Goal: Transaction & Acquisition: Subscribe to service/newsletter

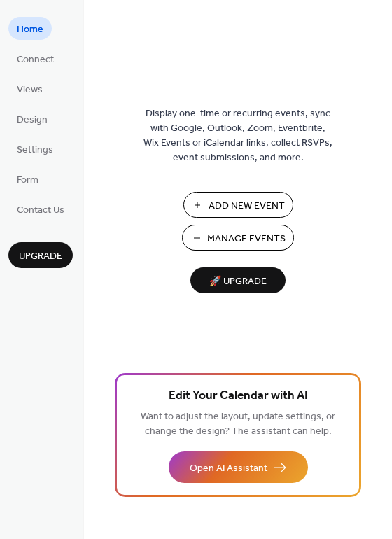
click at [199, 235] on button "Manage Events" at bounding box center [238, 238] width 112 height 26
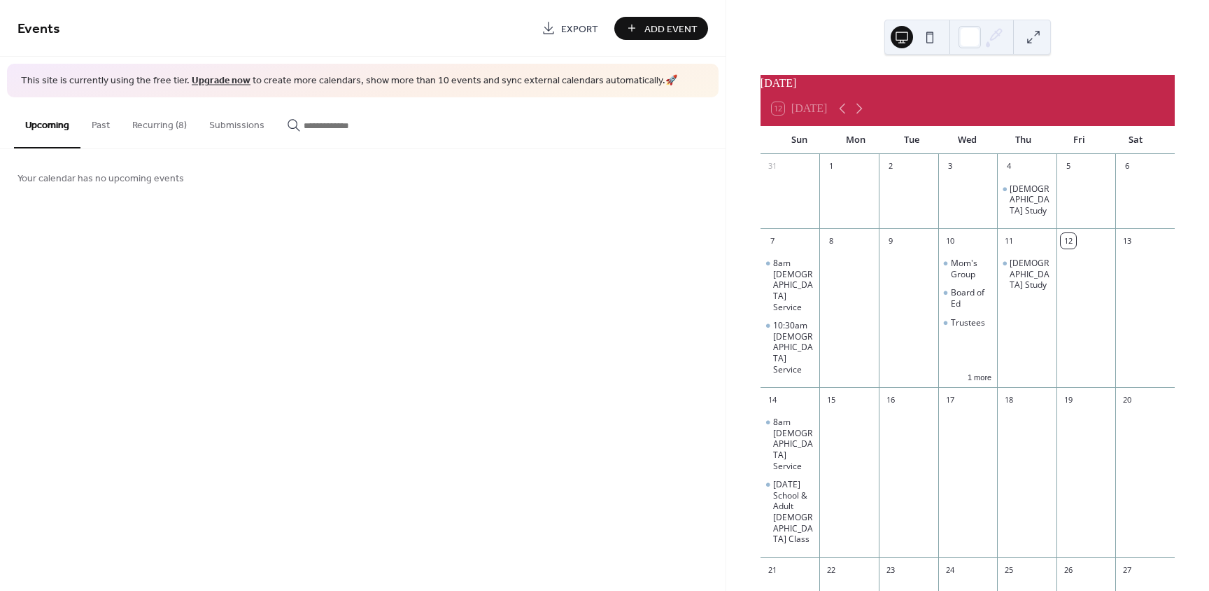
click at [174, 129] on button "Recurring (8)" at bounding box center [159, 122] width 77 height 50
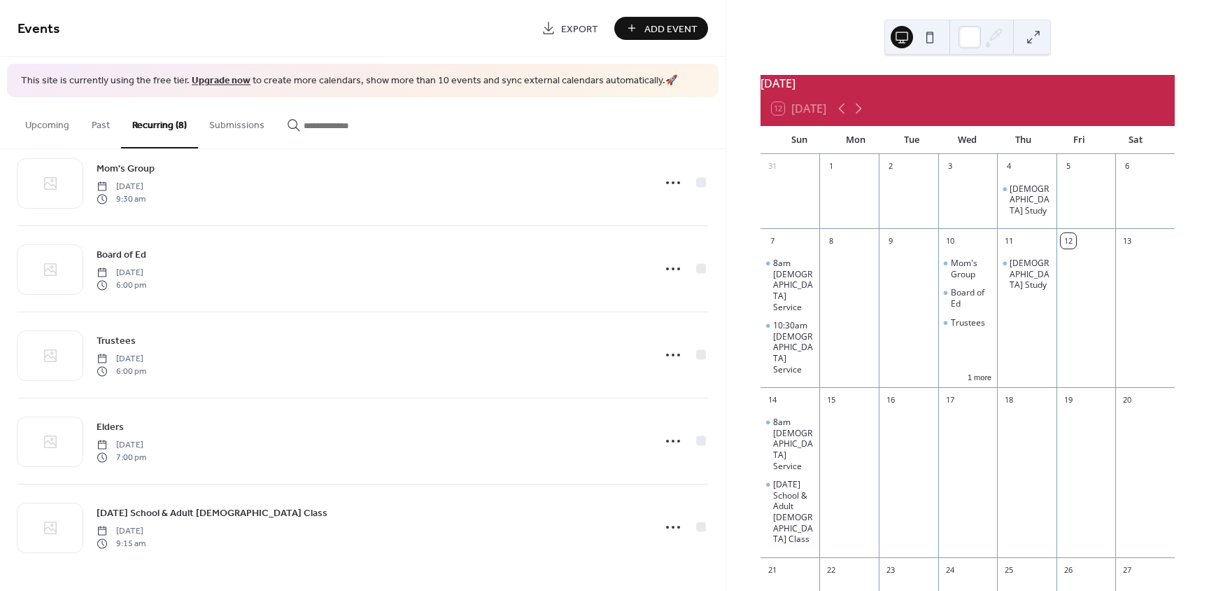
click at [199, 76] on link "Upgrade now" at bounding box center [221, 80] width 59 height 19
